Goal: Task Accomplishment & Management: Use online tool/utility

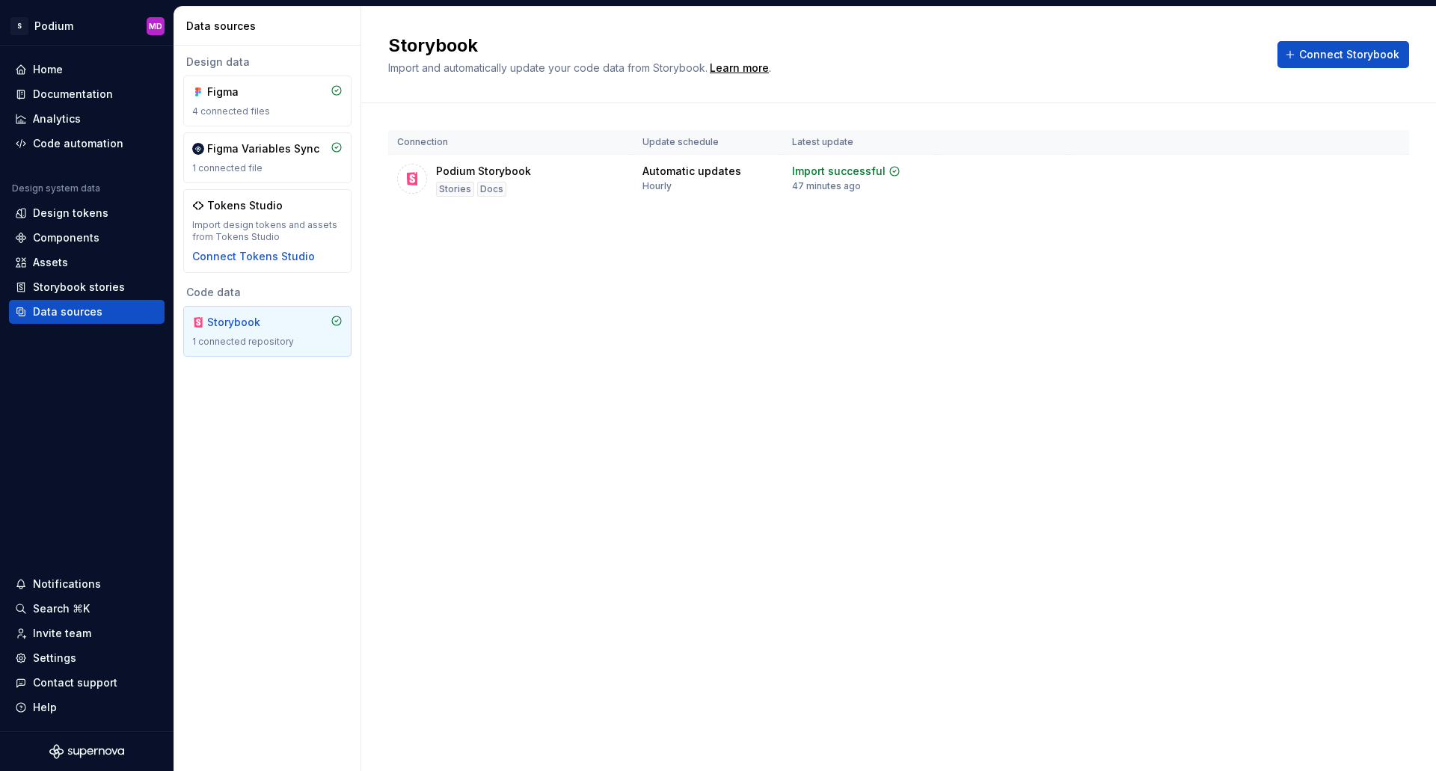
click at [756, 432] on div "Storybook Import and automatically update your code data from Storybook. Learn …" at bounding box center [898, 389] width 1075 height 765
click at [85, 141] on div "Code automation" at bounding box center [78, 143] width 91 height 15
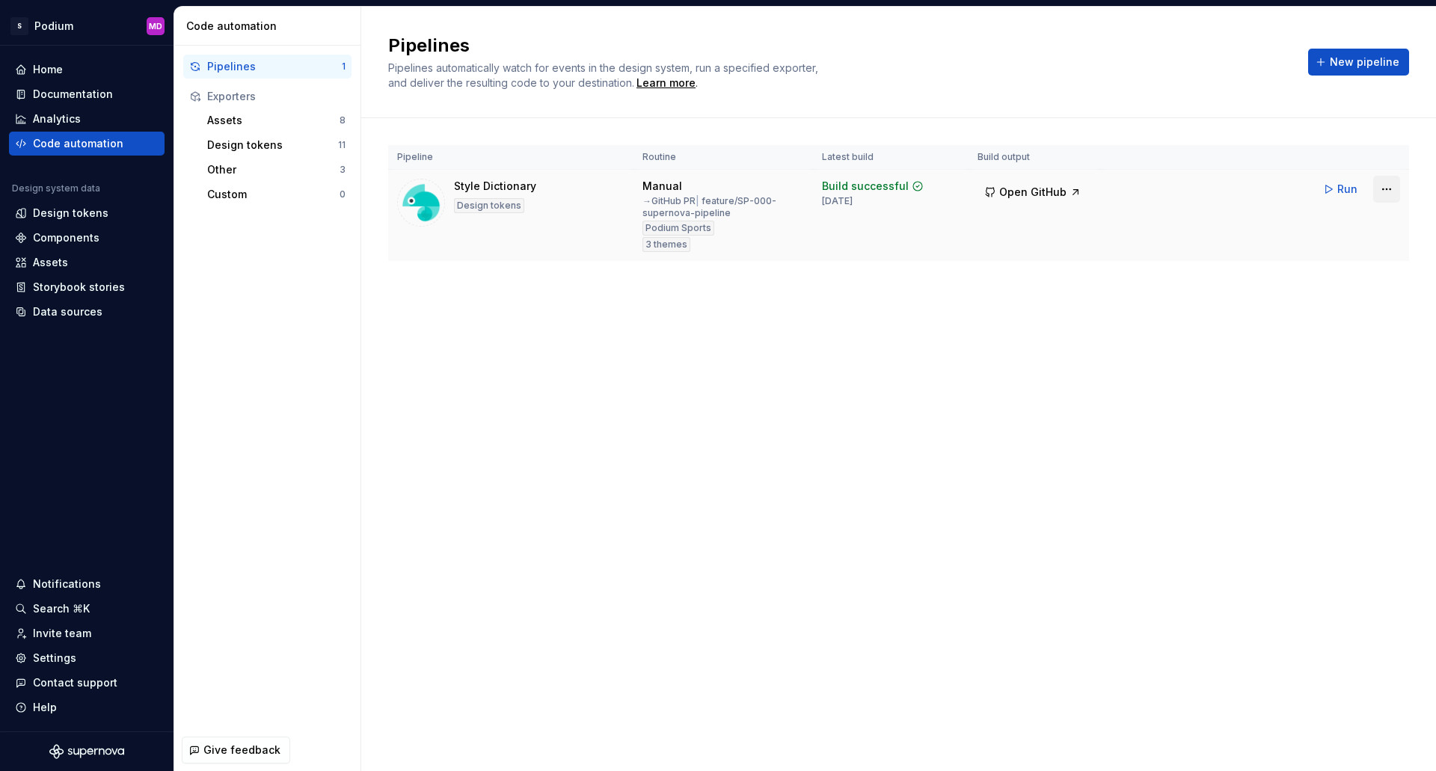
click at [1384, 189] on html "S Podium MD Home Documentation Analytics Code automation Design system data Des…" at bounding box center [718, 385] width 1436 height 771
click at [1356, 218] on div "Edit pipeline" at bounding box center [1368, 221] width 128 height 15
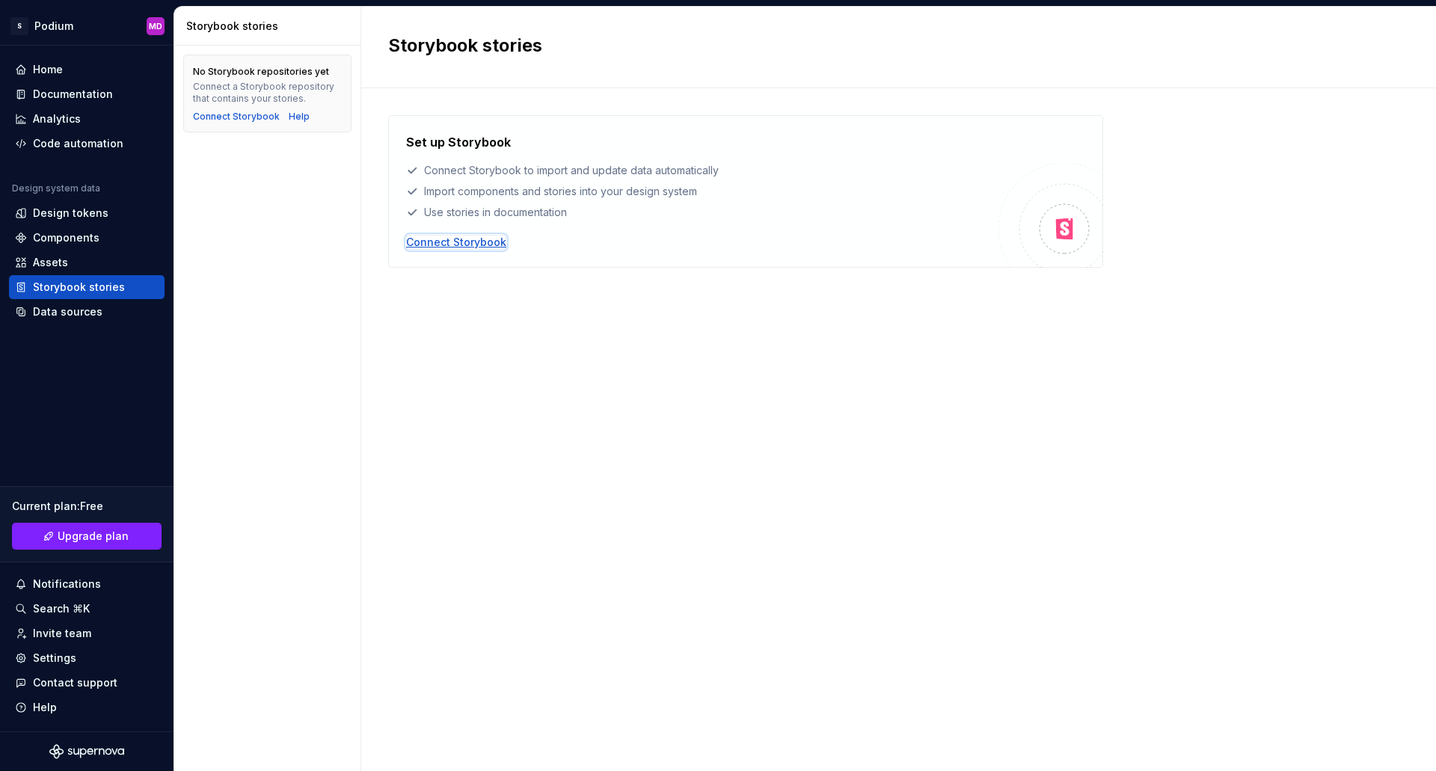
click at [442, 239] on div "Connect Storybook" at bounding box center [456, 242] width 100 height 15
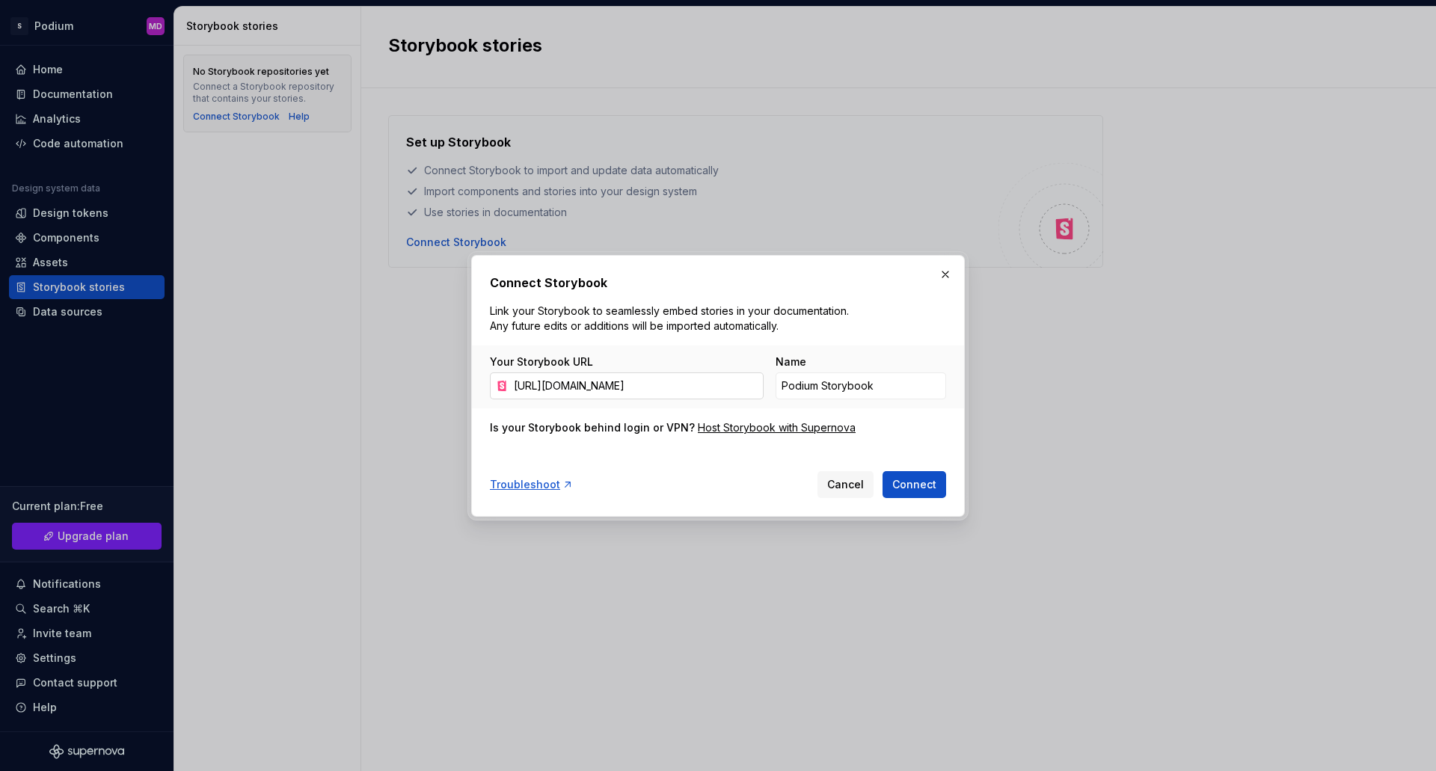
scroll to position [0, 79]
type input "[URL][DOMAIN_NAME]"
drag, startPoint x: 901, startPoint y: 387, endPoint x: 779, endPoint y: 391, distance: 121.3
click at [779, 391] on input "Podium Storybook" at bounding box center [861, 386] width 171 height 27
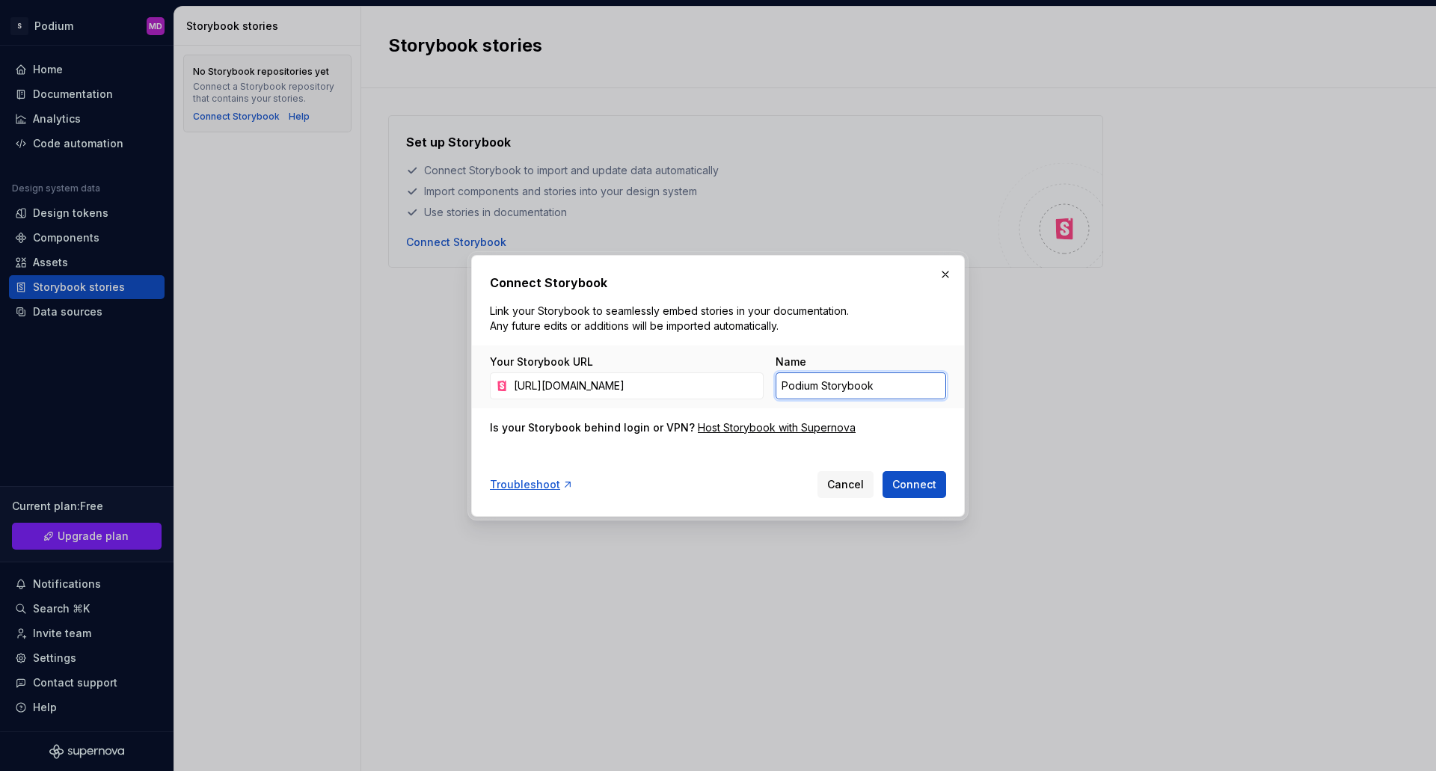
click at [808, 388] on input "Podium Storybook" at bounding box center [861, 386] width 171 height 27
type input "SBR STellar Storybook"
click at [946, 500] on div "Connect Storybook Link your Storybook to seamlessly embed stories in your docum…" at bounding box center [718, 386] width 494 height 262
click at [913, 490] on span "Connect" at bounding box center [914, 484] width 44 height 15
